Goal: Transaction & Acquisition: Purchase product/service

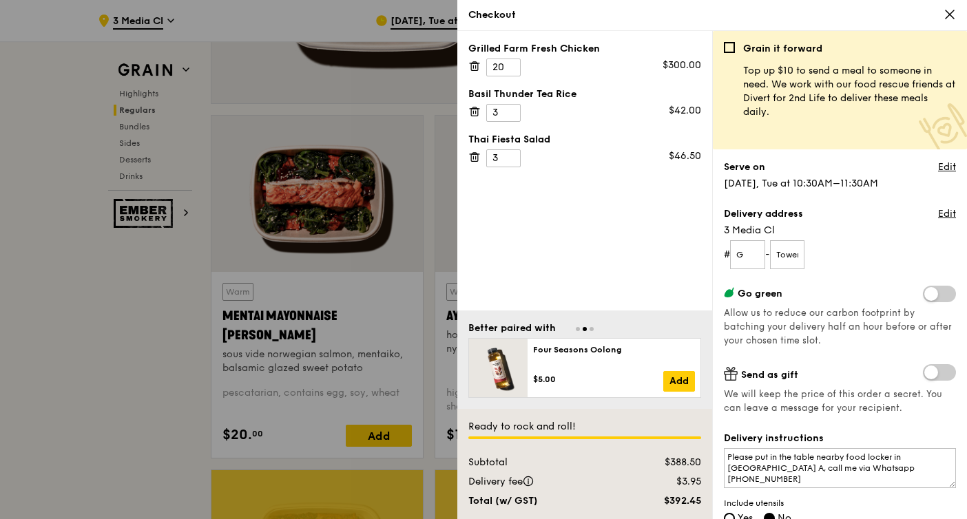
scroll to position [274, 0]
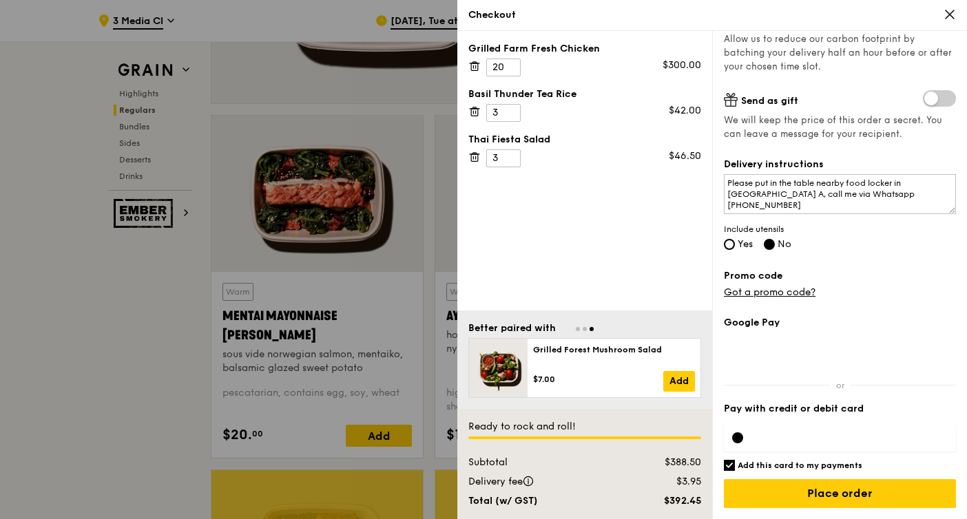
click at [572, 48] on div "Grilled Farm Fresh Chicken" at bounding box center [584, 49] width 233 height 14
copy div "Grilled Farm Fresh Chicken"
click at [680, 255] on div "Grilled Farm Fresh Chicken 20 $300.00 Basil Thunder Tea Rice 3 $42.00 Thai Fies…" at bounding box center [584, 171] width 255 height 280
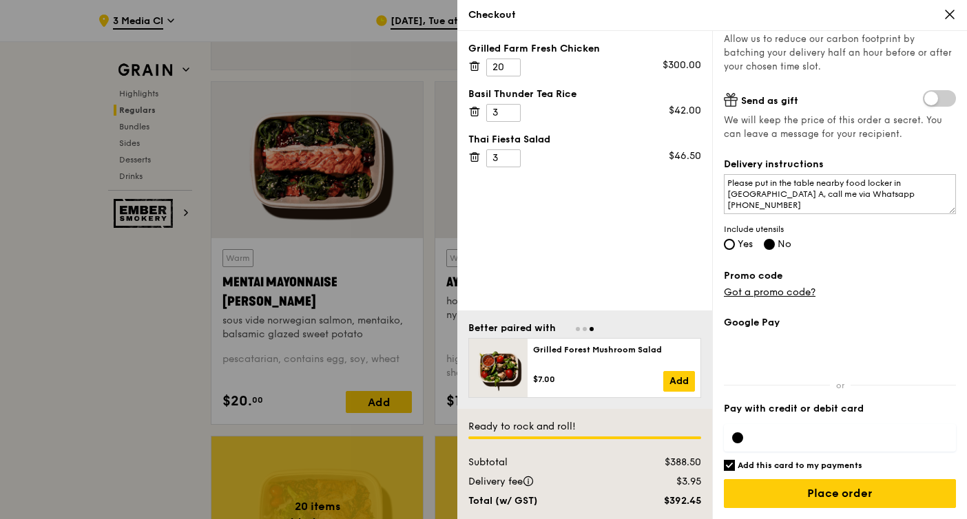
scroll to position [1225, 0]
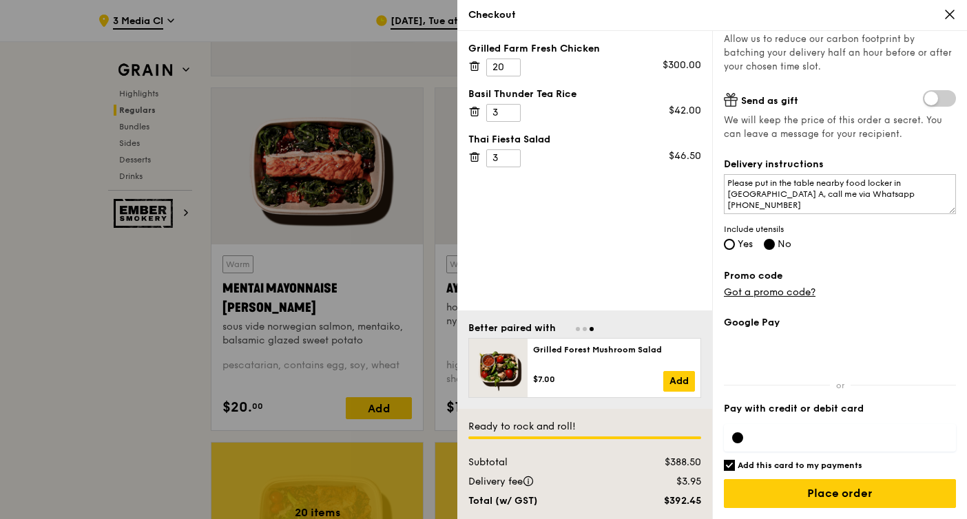
click at [839, 432] on iframe at bounding box center [851, 437] width 194 height 11
click at [860, 495] on input "Place order" at bounding box center [840, 493] width 232 height 29
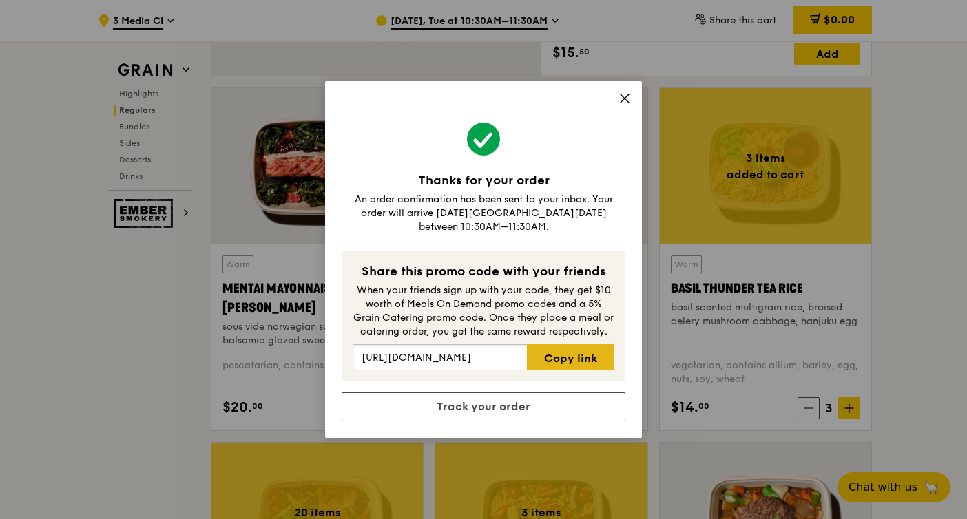
scroll to position [0, 71]
drag, startPoint x: 483, startPoint y: 349, endPoint x: 530, endPoint y: 351, distance: 47.6
click at [530, 351] on div "[URL][DOMAIN_NAME] Copy link" at bounding box center [484, 357] width 262 height 26
click at [500, 348] on input "[URL][DOMAIN_NAME]" at bounding box center [440, 357] width 174 height 26
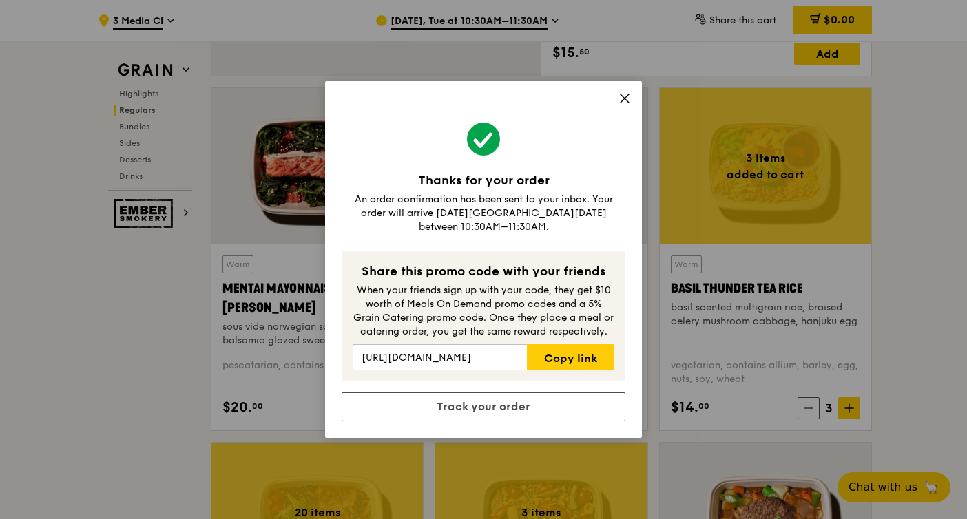
click at [499, 325] on div "When your friends sign up with your code, they get $10 worth of Meals On Demand…" at bounding box center [484, 311] width 262 height 55
drag, startPoint x: 488, startPoint y: 308, endPoint x: 607, endPoint y: 326, distance: 120.6
click at [607, 326] on div "When your friends sign up with your code, they get $10 worth of Meals On Demand…" at bounding box center [484, 311] width 262 height 55
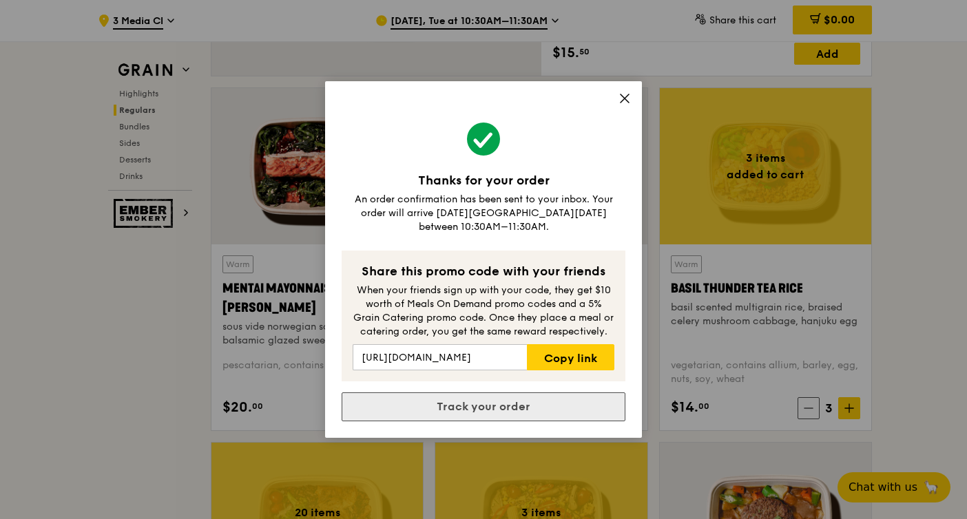
click at [552, 408] on link "Track your order" at bounding box center [484, 407] width 284 height 29
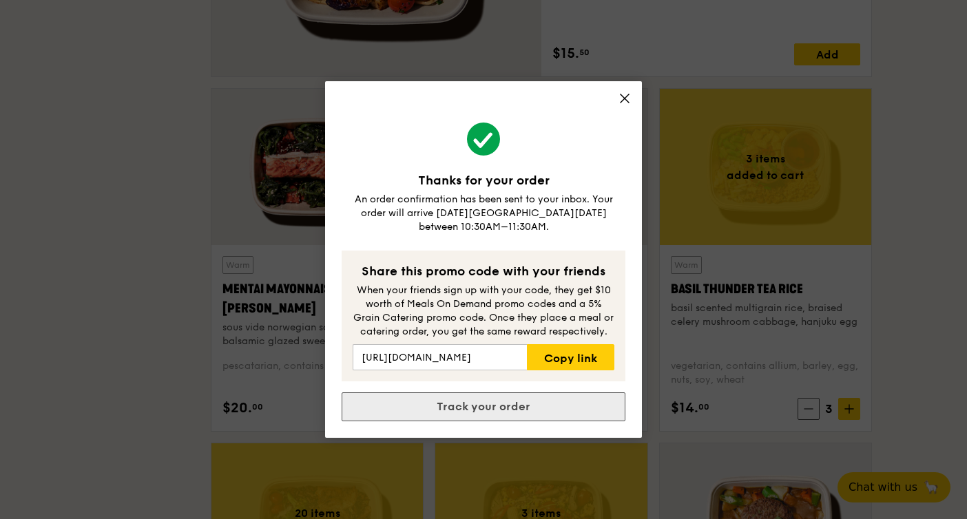
scroll to position [0, 0]
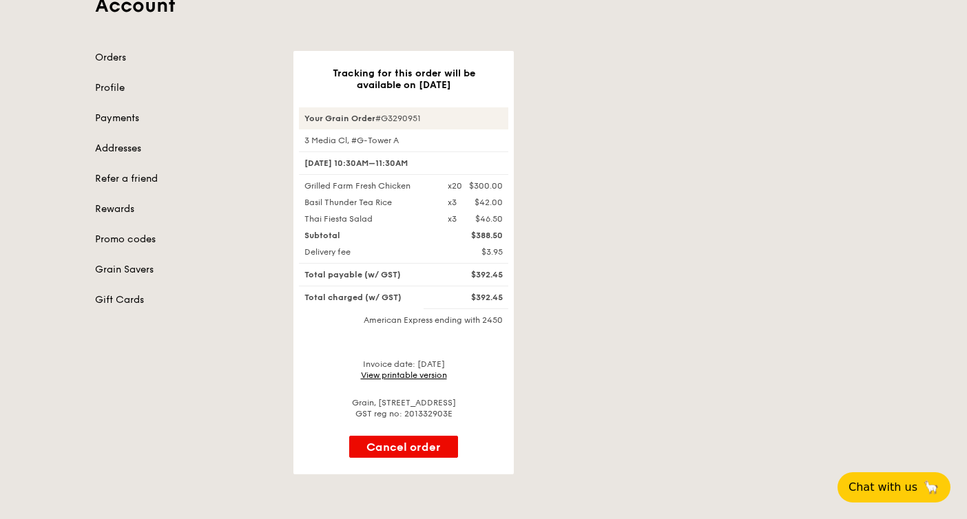
scroll to position [136, 0]
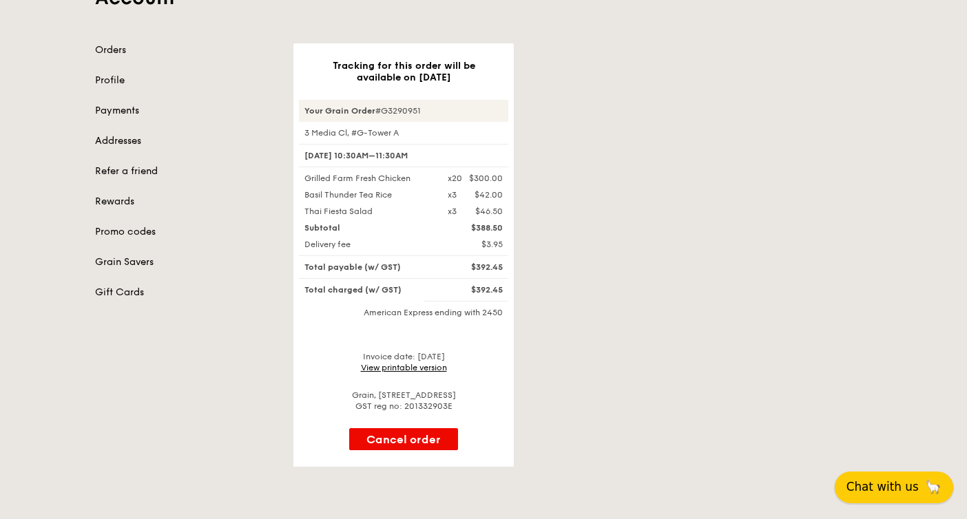
click at [875, 490] on span "Chat with us" at bounding box center [882, 487] width 72 height 17
